Goal: Navigation & Orientation: Find specific page/section

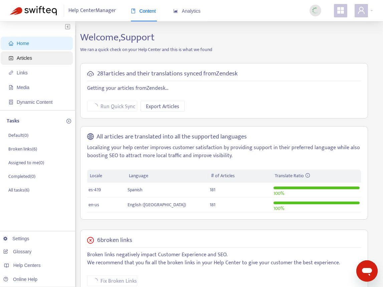
click at [40, 55] on span "Articles" at bounding box center [38, 57] width 59 height 13
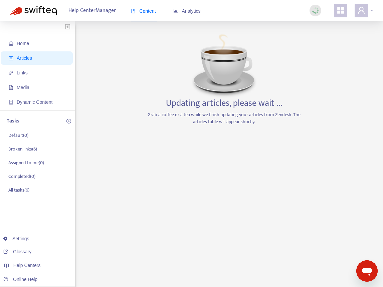
click at [361, 12] on icon "user" at bounding box center [361, 10] width 8 height 8
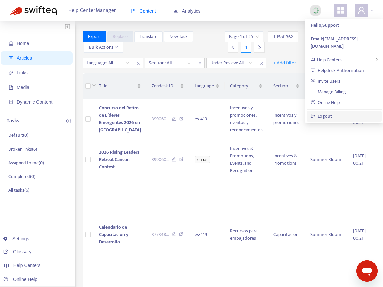
click at [327, 112] on link "Logout" at bounding box center [321, 116] width 22 height 8
